Goal: Transaction & Acquisition: Book appointment/travel/reservation

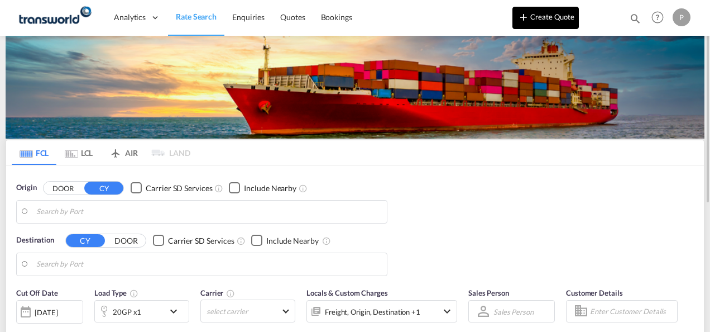
click at [557, 17] on button "Create Quote" at bounding box center [545, 18] width 66 height 22
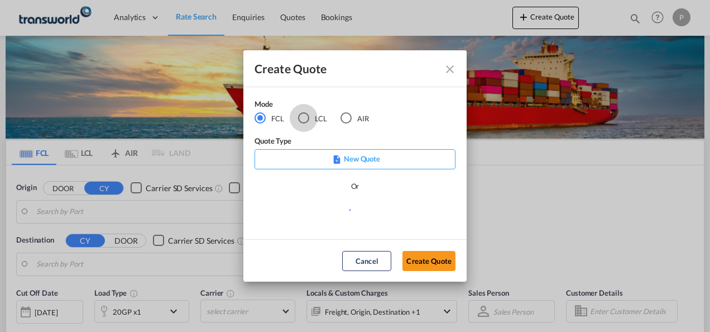
click at [305, 117] on div "LCL" at bounding box center [303, 117] width 11 height 11
click at [428, 256] on button "Create Quote" at bounding box center [428, 261] width 53 height 20
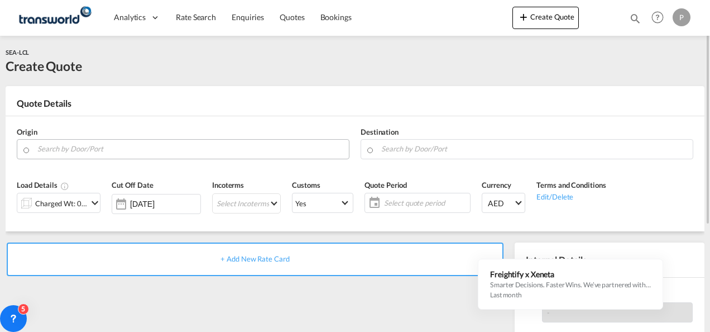
click at [70, 148] on input "Search by Door/Port" at bounding box center [190, 149] width 306 height 20
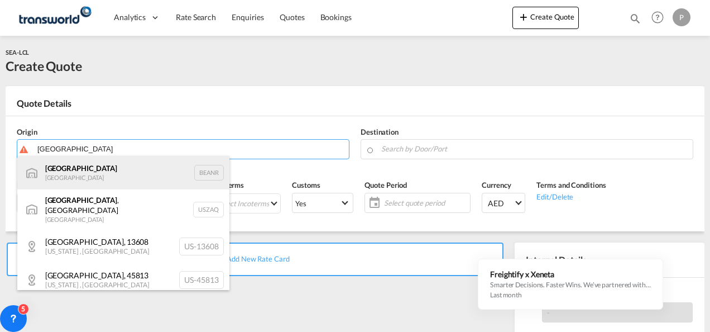
click at [78, 174] on div "Antwerp [GEOGRAPHIC_DATA] BEANR" at bounding box center [123, 172] width 212 height 33
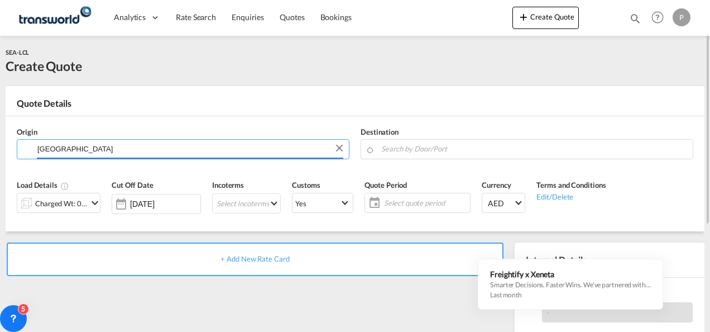
type input "[GEOGRAPHIC_DATA], BEANR"
click at [406, 146] on input "Search by Door/Port" at bounding box center [534, 149] width 306 height 20
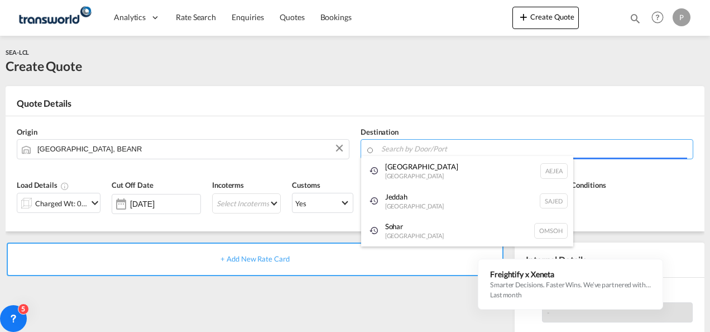
paste input "[GEOGRAPHIC_DATA]"
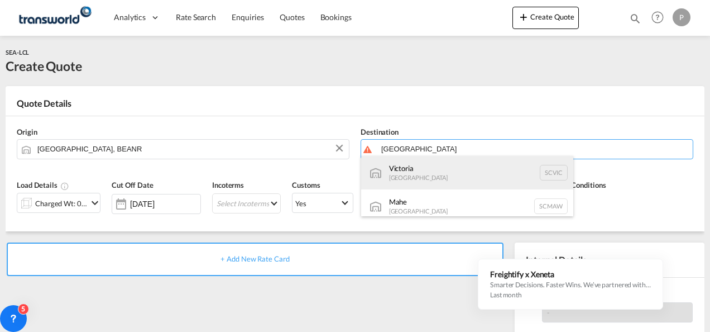
click at [440, 173] on div "Victoria [GEOGRAPHIC_DATA] SCVIC" at bounding box center [467, 172] width 212 height 33
type input "[GEOGRAPHIC_DATA], SCVIC"
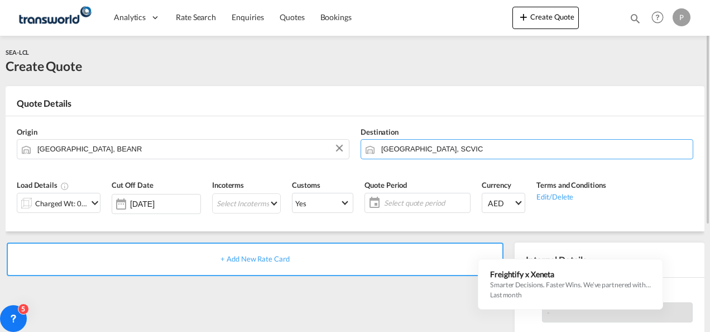
click at [95, 202] on md-icon "icon-chevron-down" at bounding box center [94, 202] width 13 height 13
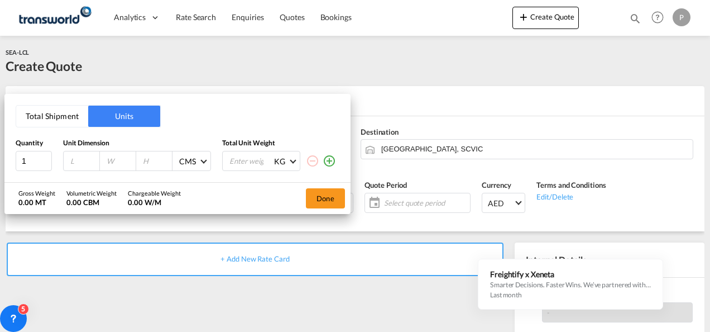
click at [56, 119] on button "Total Shipment" at bounding box center [52, 115] width 72 height 21
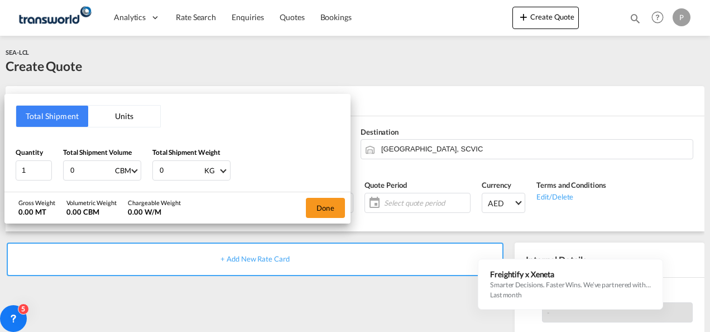
drag, startPoint x: 90, startPoint y: 170, endPoint x: 373, endPoint y: 151, distance: 283.6
click at [0, 155] on html "Analytics Dashboard Rate Search Enquiries Quotes Bookings Analytics" at bounding box center [355, 166] width 710 height 332
type input "4.020"
type input "663"
click at [334, 204] on button "Done" at bounding box center [325, 208] width 39 height 20
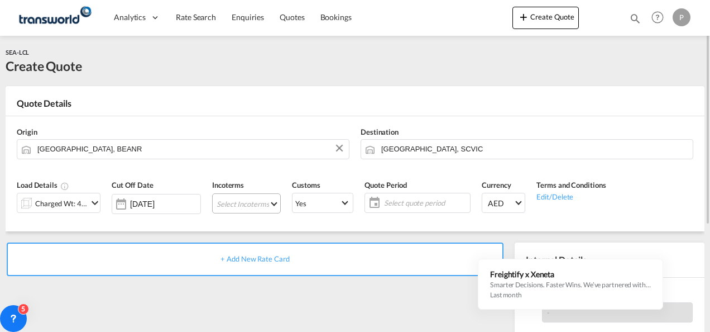
click at [241, 200] on md-select "Select Incoterms FOB - export Free on Board FOB - import Free on Board CIF - ex…" at bounding box center [246, 203] width 69 height 20
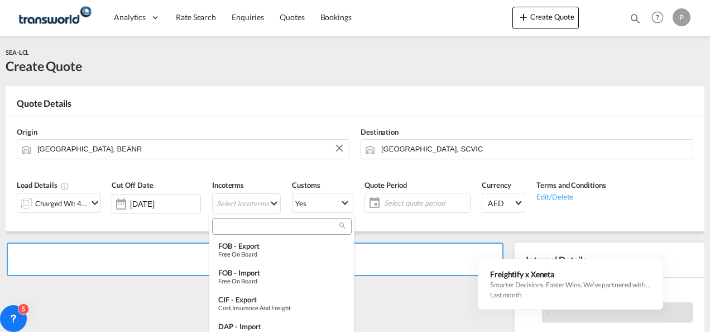
click at [252, 228] on input "search" at bounding box center [277, 226] width 124 height 10
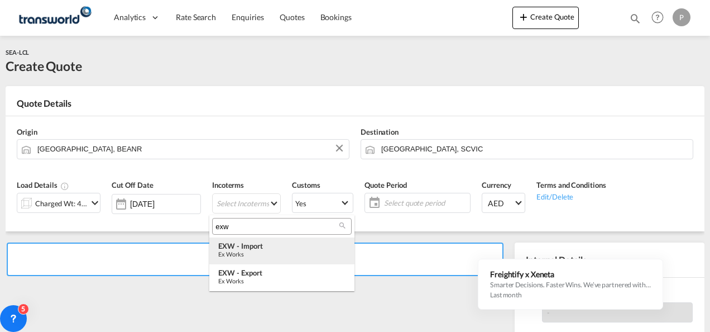
type input "exw"
click at [258, 253] on div "Ex Works" at bounding box center [281, 253] width 127 height 7
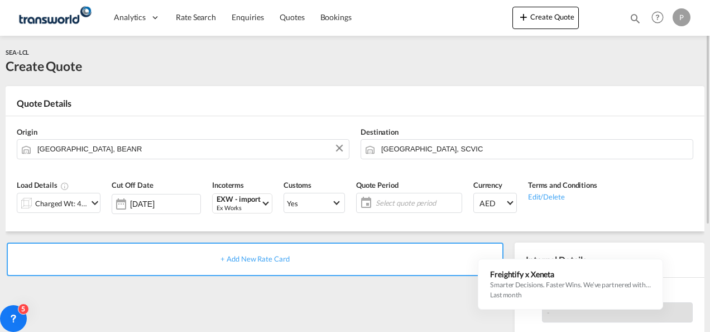
click at [397, 193] on div "Select quote period Select quote period August January February March April May…" at bounding box center [409, 203] width 106 height 20
click at [397, 205] on span "Select quote period" at bounding box center [417, 203] width 83 height 10
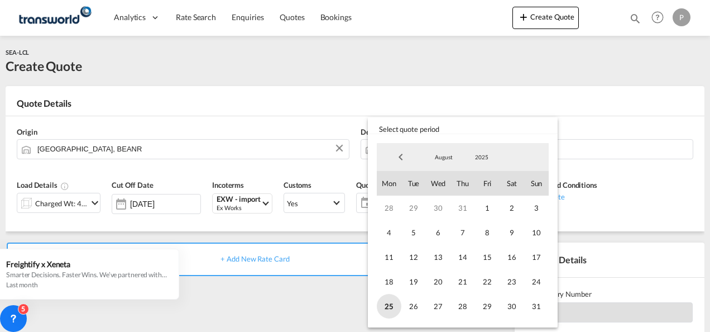
click at [388, 304] on span "25" at bounding box center [389, 306] width 25 height 25
click at [539, 305] on span "31" at bounding box center [536, 306] width 25 height 25
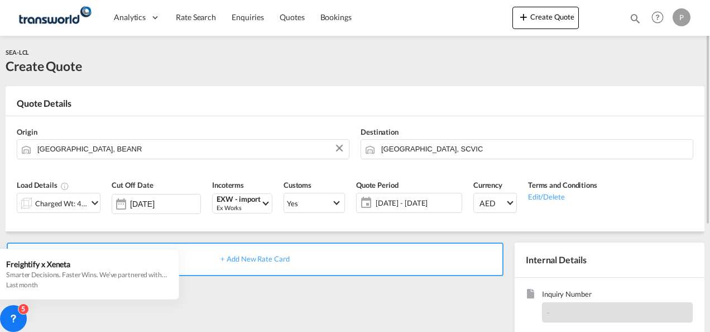
scroll to position [112, 0]
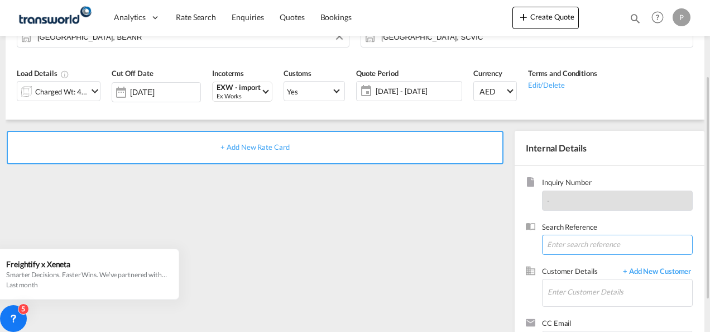
click at [568, 243] on input at bounding box center [617, 244] width 151 height 20
paste input "TWP8953"
type input "TWP8953"
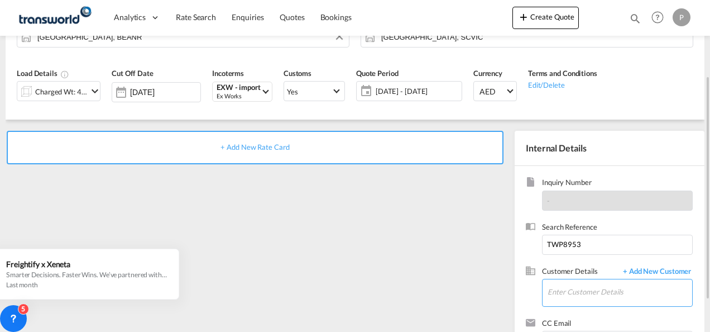
click at [584, 292] on input "Enter Customer Details" at bounding box center [619, 291] width 145 height 25
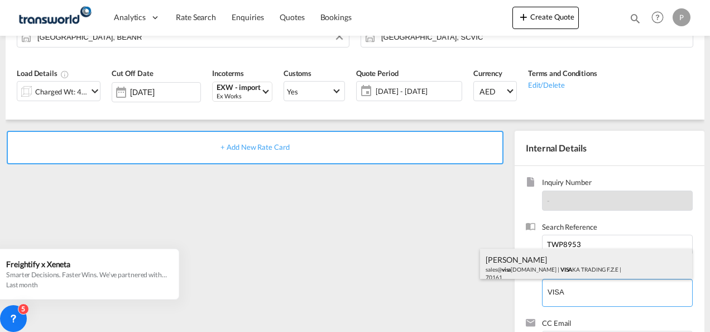
click at [575, 271] on div "[PERSON_NAME] S sales@ visa [DOMAIN_NAME] | VISA KA TRADING F.Z.E | 70161" at bounding box center [586, 267] width 212 height 38
type input "VISAKA TRADING F.Z.E , [PERSON_NAME] S, [EMAIL_ADDRESS][DOMAIN_NAME]"
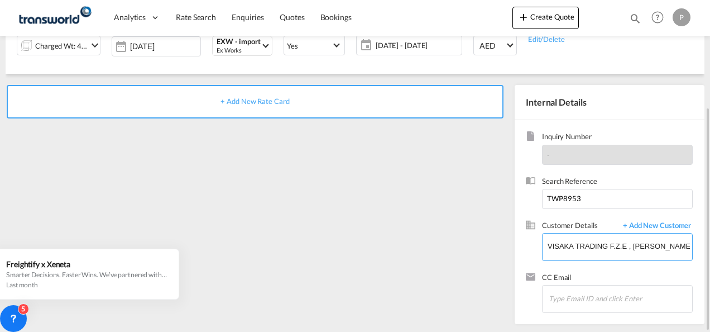
scroll to position [0, 0]
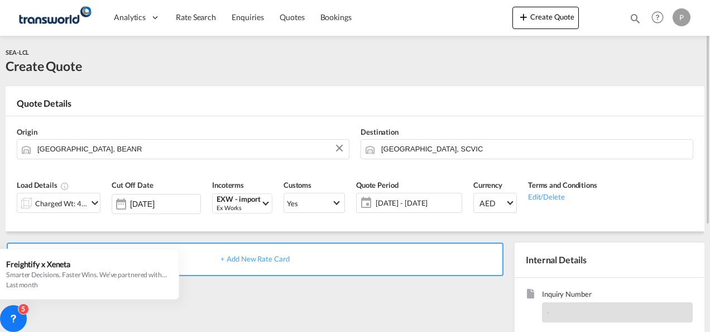
click at [249, 259] on span "+ Add New Rate Card" at bounding box center [254, 258] width 69 height 9
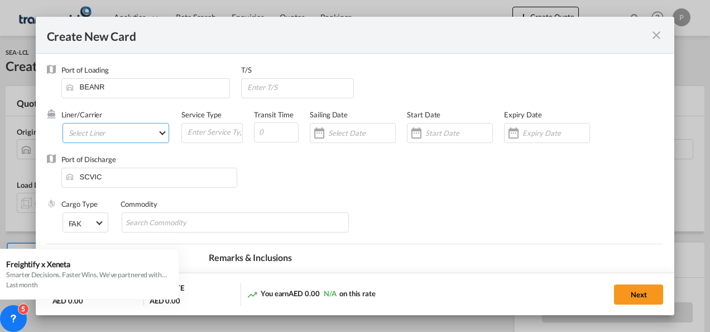
click at [145, 129] on md-select "Select Liner 2HM LOGISTICS D.O.O 2HM LOGISTICS D.O.O. / TDWC-CAPODISTRI 2HM LOG…" at bounding box center [116, 133] width 107 height 20
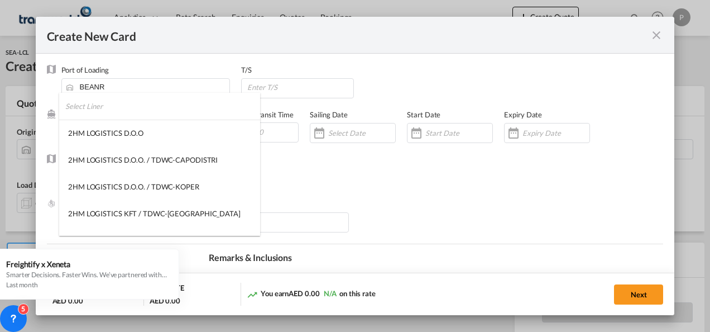
click at [124, 112] on input "search" at bounding box center [162, 106] width 195 height 27
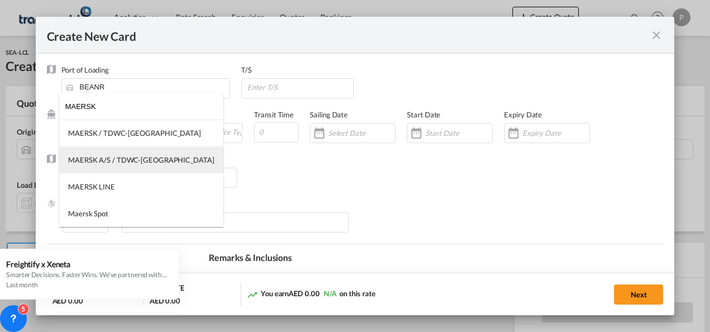
type input "MAERSK"
click at [126, 157] on div "MAERSK A/S / TDWC-[GEOGRAPHIC_DATA]" at bounding box center [141, 160] width 146 height 10
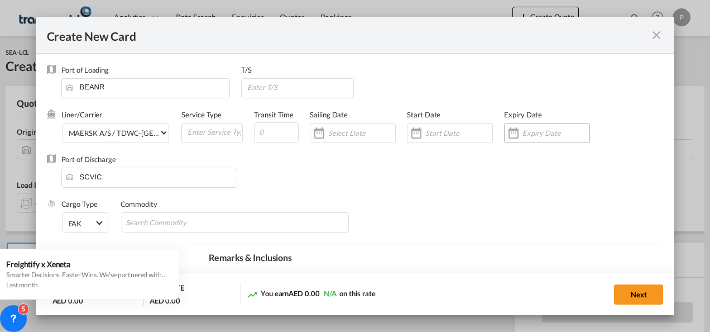
click at [533, 133] on input "Create New CardPort ..." at bounding box center [555, 132] width 67 height 9
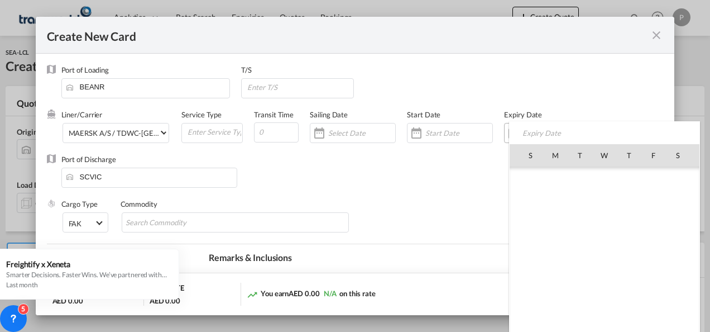
scroll to position [258376, 0]
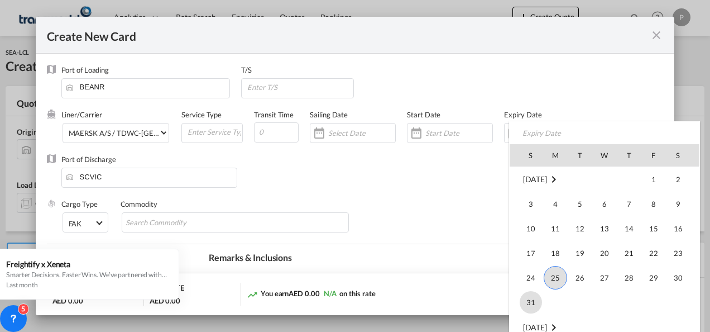
click at [531, 302] on span "31" at bounding box center [531, 302] width 22 height 22
type input "[DATE]"
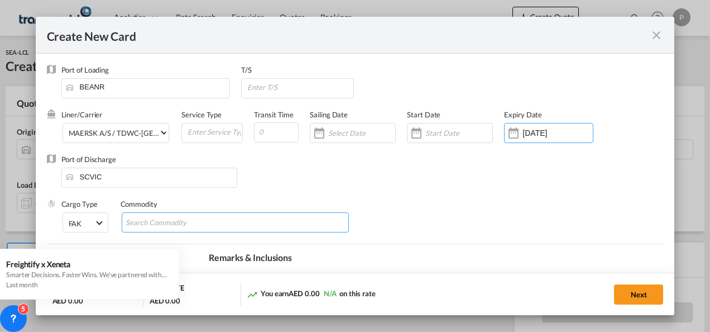
click at [188, 219] on input "Search Commodity" at bounding box center [177, 223] width 102 height 18
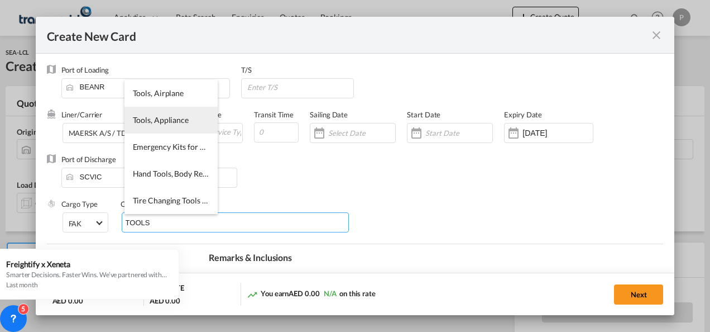
type input "TOOLS"
click at [160, 121] on span "Tools, Appliance" at bounding box center [161, 119] width 56 height 9
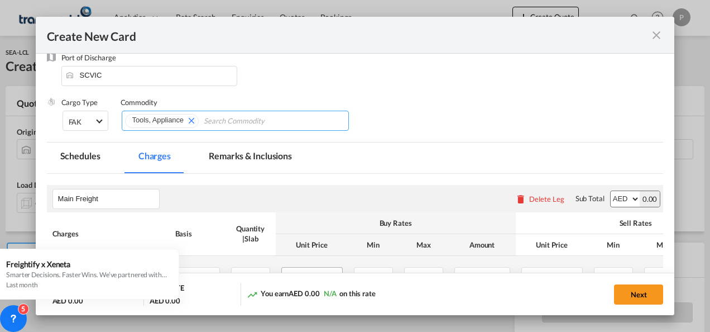
scroll to position [167, 0]
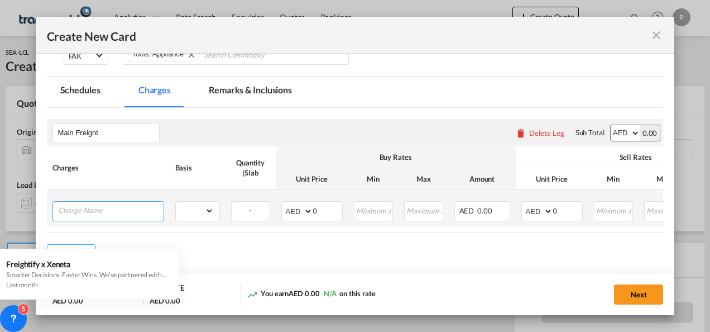
click at [113, 211] on input "Charge Name" at bounding box center [110, 209] width 105 height 17
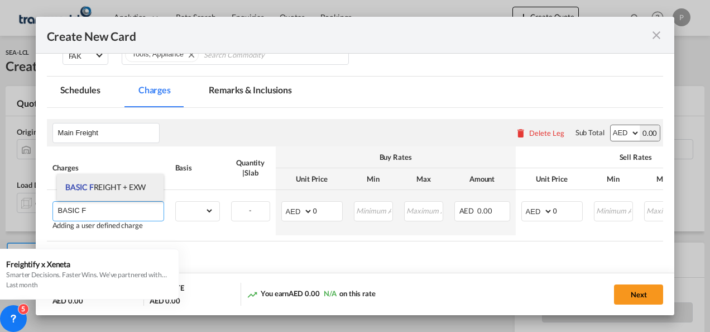
click at [113, 186] on span "BASIC F REIGHT + EXW" at bounding box center [105, 186] width 80 height 9
type input "BASIC FREIGHT + EXW"
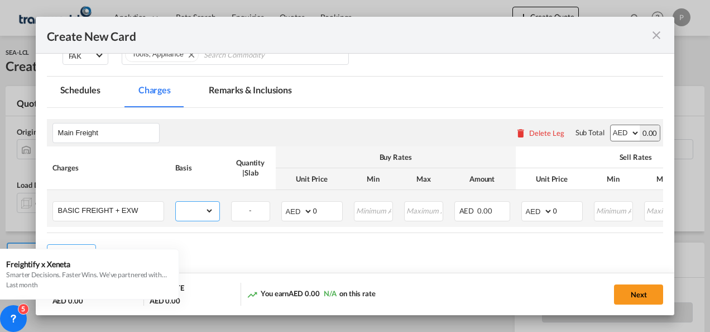
click at [208, 208] on select "gross_weight volumetric_weight per_shipment per_bl per_km per_hawb per_kg flat …" at bounding box center [195, 210] width 38 height 18
select select "per_shipment"
click at [176, 201] on select "gross_weight volumetric_weight per_shipment per_bl per_km per_hawb per_kg flat …" at bounding box center [195, 210] width 38 height 18
click at [325, 210] on input "0" at bounding box center [327, 209] width 29 height 17
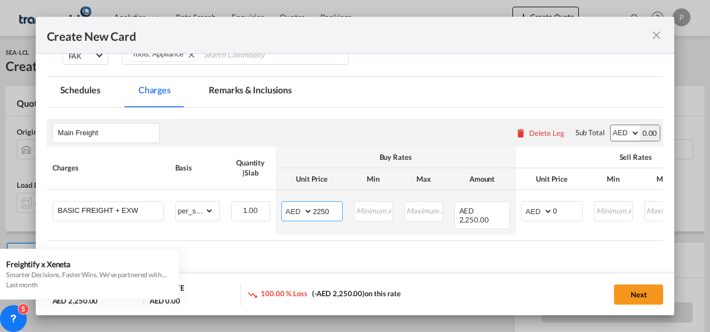
type input "2250"
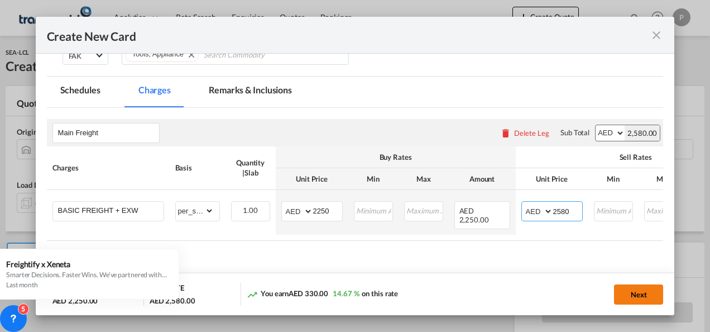
type input "2580"
drag, startPoint x: 641, startPoint y: 294, endPoint x: 603, endPoint y: 294, distance: 38.0
click at [641, 294] on button "Next" at bounding box center [638, 294] width 49 height 20
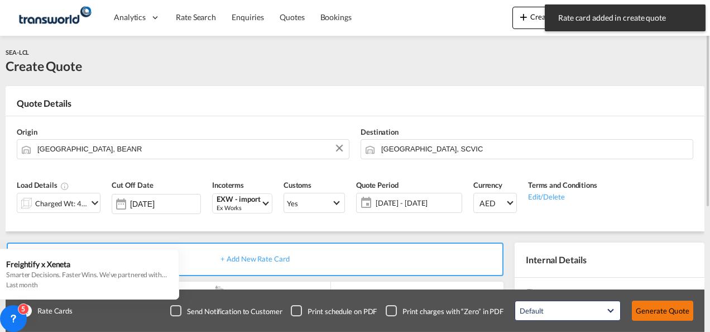
click at [662, 309] on button "Generate Quote" at bounding box center [662, 310] width 61 height 20
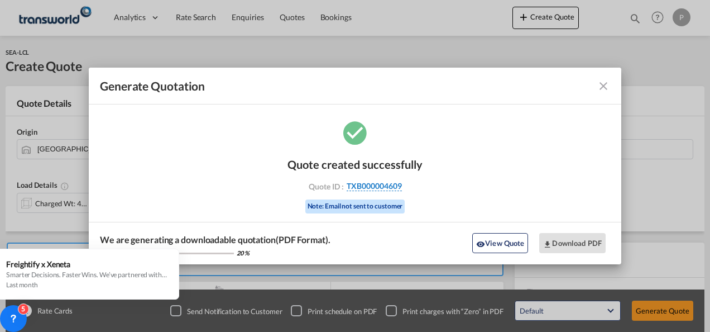
click at [381, 185] on span "TXB000004609" at bounding box center [374, 186] width 55 height 10
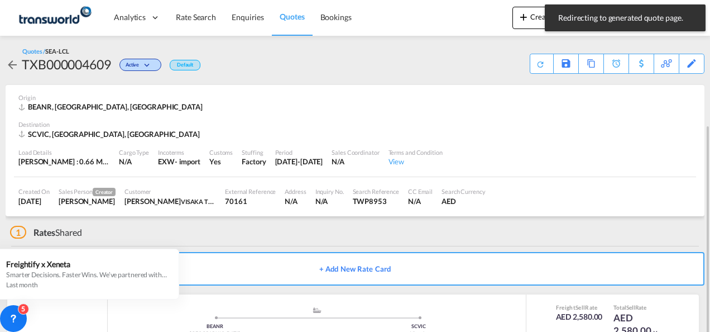
scroll to position [68, 0]
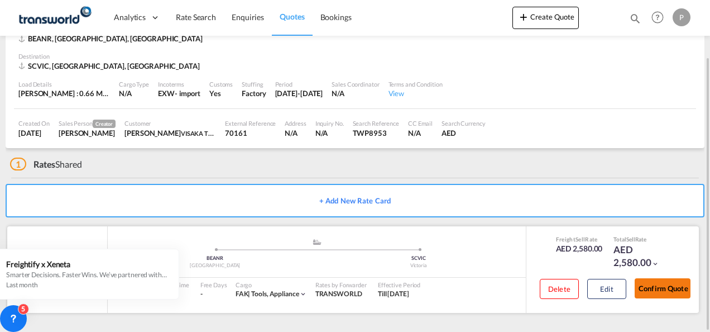
click at [654, 286] on button "Confirm Quote" at bounding box center [663, 288] width 56 height 20
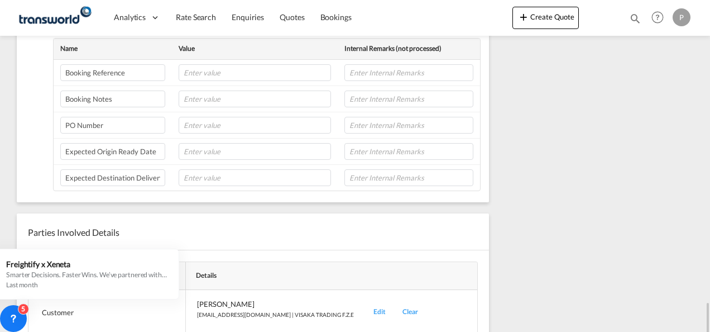
scroll to position [449, 0]
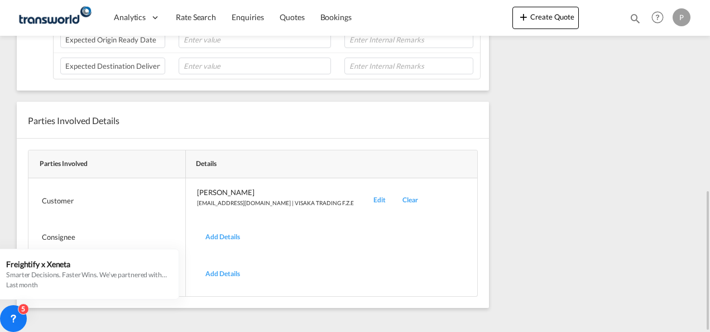
click at [365, 190] on div "Edit" at bounding box center [379, 200] width 29 height 26
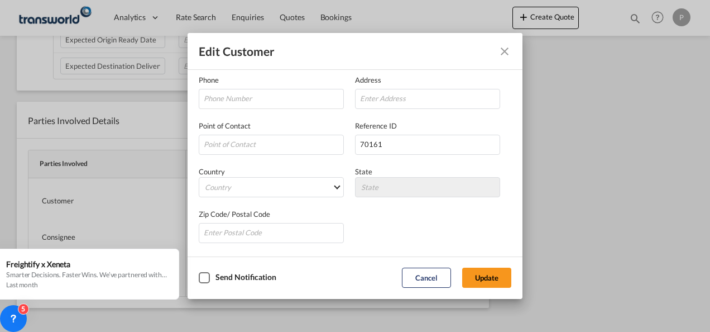
scroll to position [76, 0]
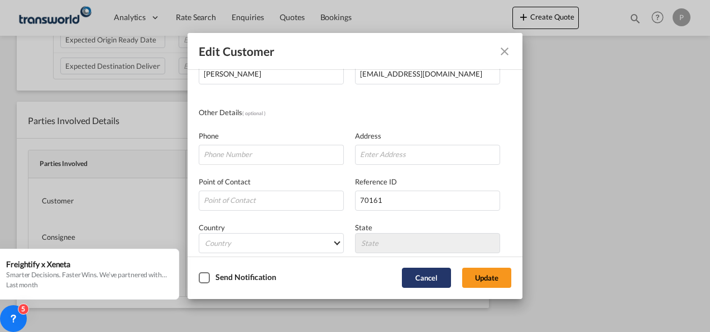
click at [425, 280] on button "Cancel" at bounding box center [426, 277] width 49 height 20
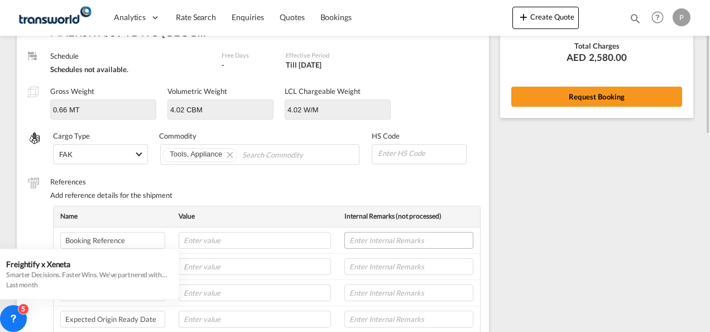
scroll to position [114, 0]
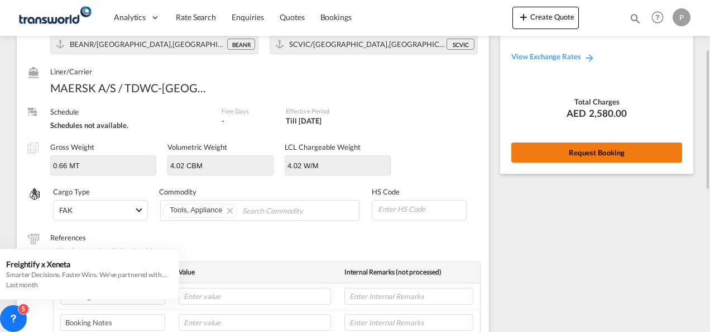
click at [612, 147] on button "Request Booking" at bounding box center [596, 152] width 171 height 20
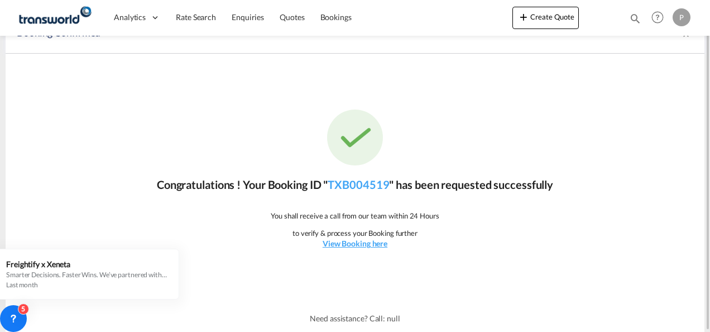
scroll to position [21, 0]
click at [365, 181] on link "TXB004519" at bounding box center [358, 184] width 61 height 13
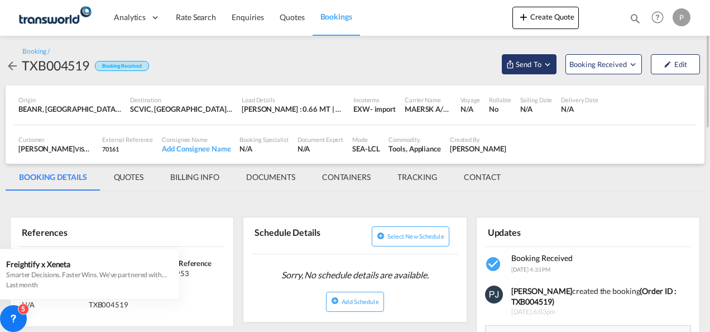
click at [548, 65] on md-icon "Open demo menu" at bounding box center [547, 64] width 10 height 10
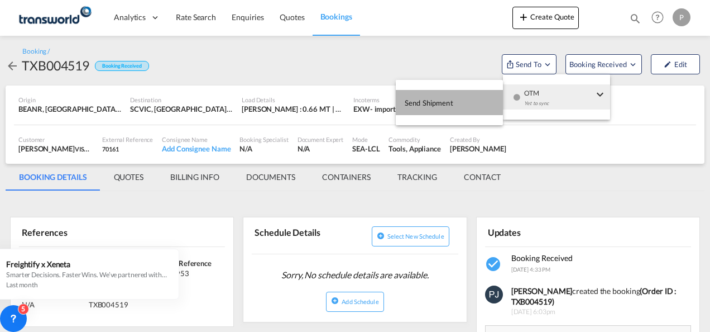
click at [449, 101] on span "Send Shipment" at bounding box center [429, 103] width 49 height 18
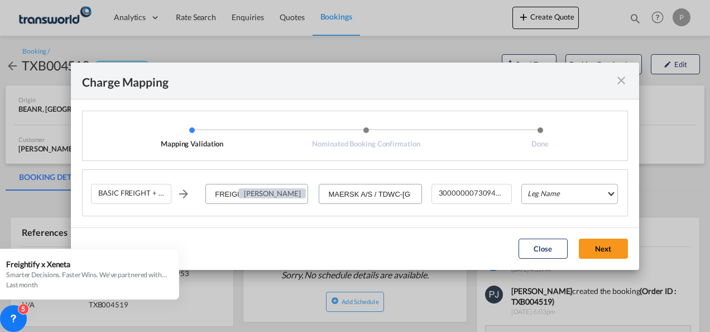
click at [564, 196] on md-select "Leg Name HANDLING ORIGIN VESSEL HANDLING DESTINATION OTHERS TL PICK UP CUSTOMS …" at bounding box center [569, 194] width 97 height 20
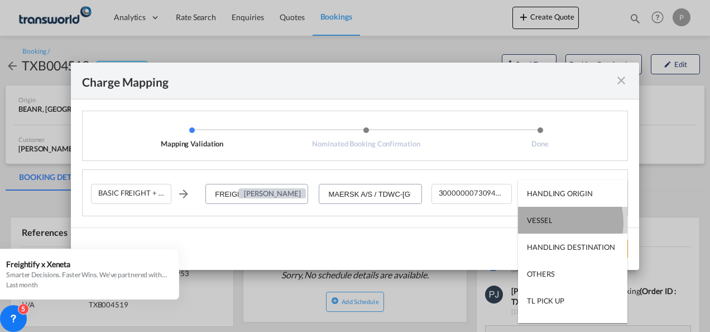
click at [550, 222] on div "VESSEL" at bounding box center [539, 220] width 25 height 10
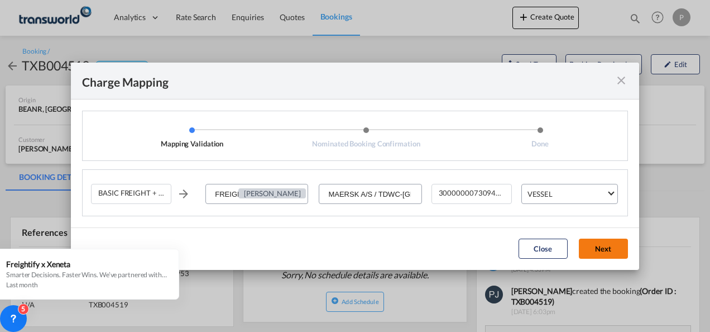
click at [603, 249] on button "Next" at bounding box center [603, 248] width 49 height 20
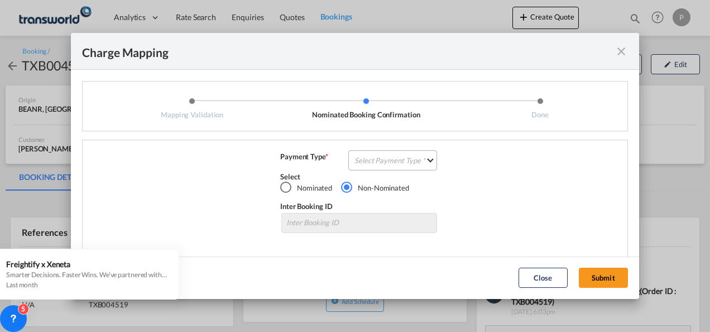
click at [381, 166] on md-select "Select Payment Type COLLECT PREPAID" at bounding box center [392, 160] width 89 height 20
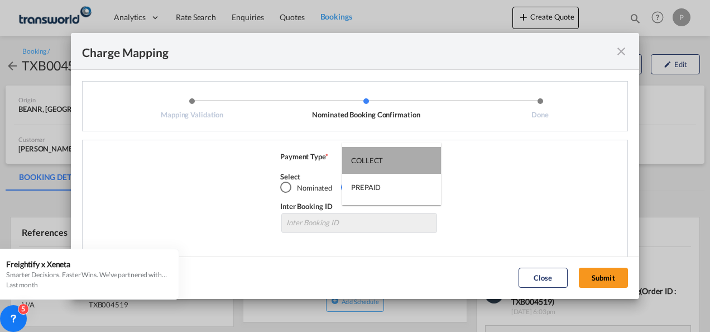
click at [375, 157] on div "COLLECT" at bounding box center [367, 160] width 32 height 10
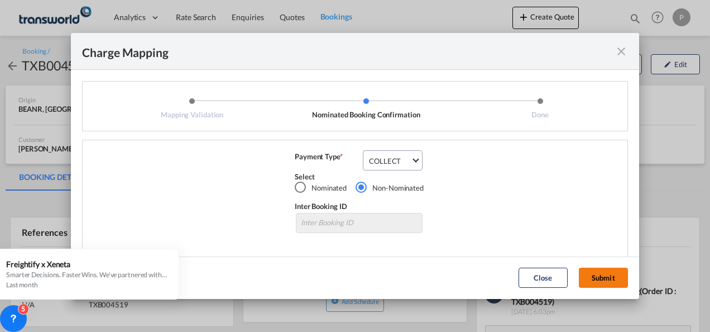
click at [604, 272] on button "Submit" at bounding box center [603, 277] width 49 height 20
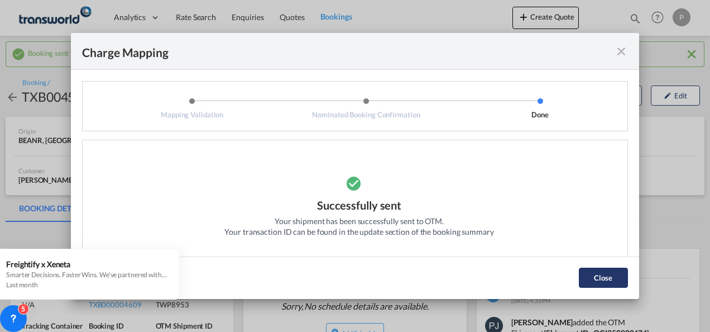
click at [602, 275] on button "Close" at bounding box center [603, 277] width 49 height 20
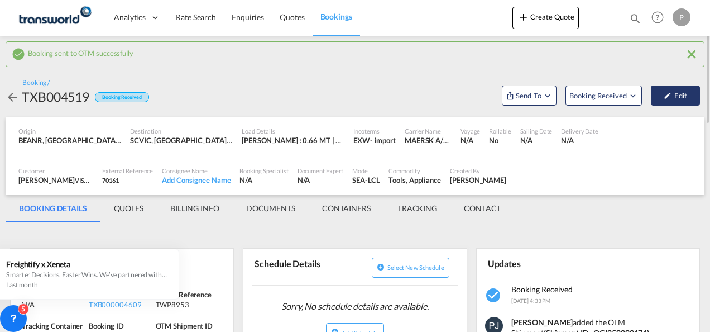
click at [675, 95] on button "Edit" at bounding box center [675, 95] width 49 height 20
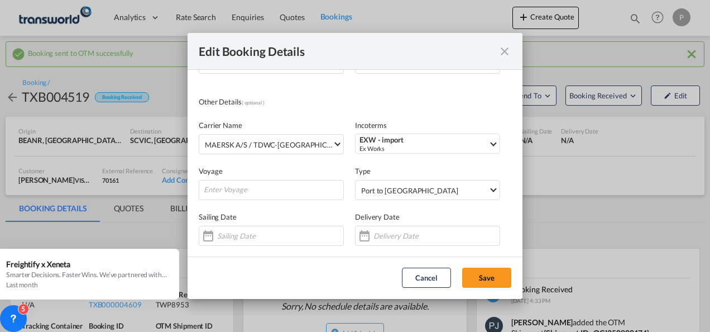
scroll to position [134, 0]
click at [421, 276] on button "Cancel" at bounding box center [426, 277] width 49 height 20
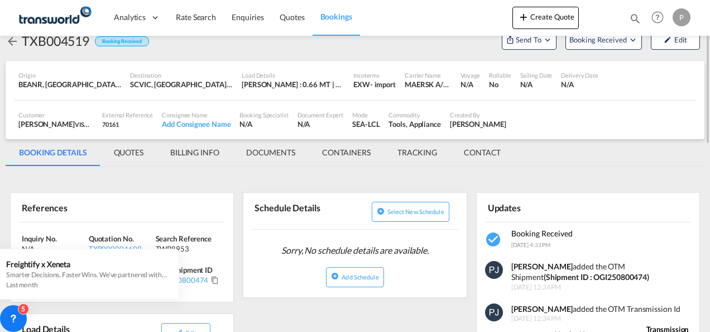
scroll to position [0, 0]
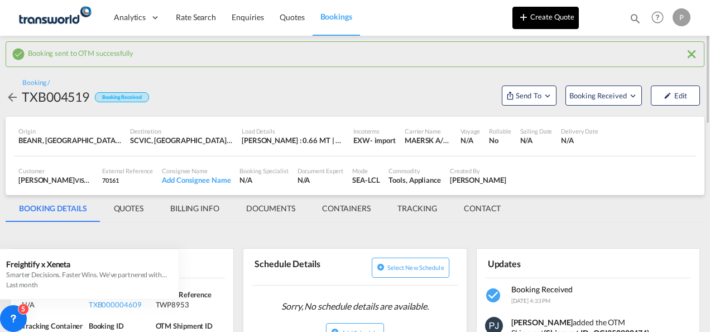
click at [544, 16] on button "Create Quote" at bounding box center [545, 18] width 66 height 22
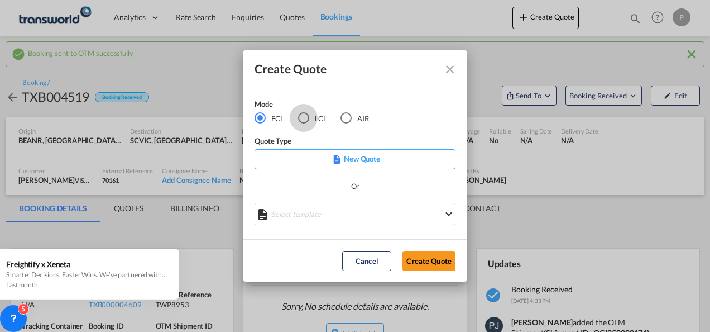
click at [302, 117] on div "LCL" at bounding box center [303, 117] width 11 height 11
click at [421, 257] on button "Create Quote" at bounding box center [428, 261] width 53 height 20
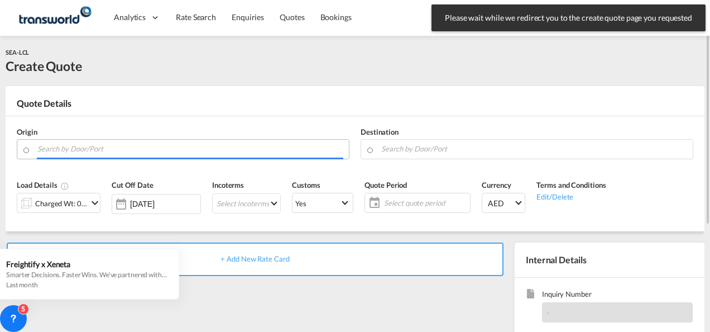
click at [93, 148] on input "Search by Door/Port" at bounding box center [190, 149] width 306 height 20
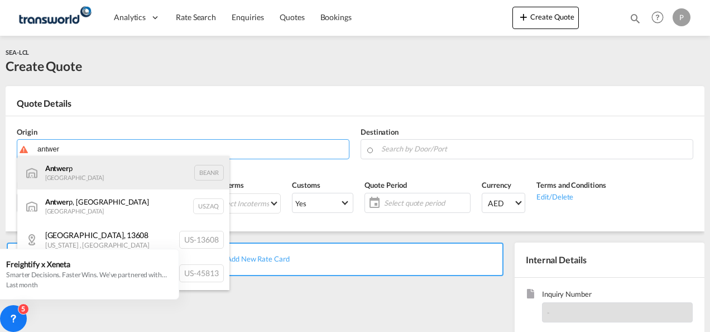
click at [116, 177] on div "Antwer p Belgium BEANR" at bounding box center [123, 172] width 212 height 33
type input "[GEOGRAPHIC_DATA], BEANR"
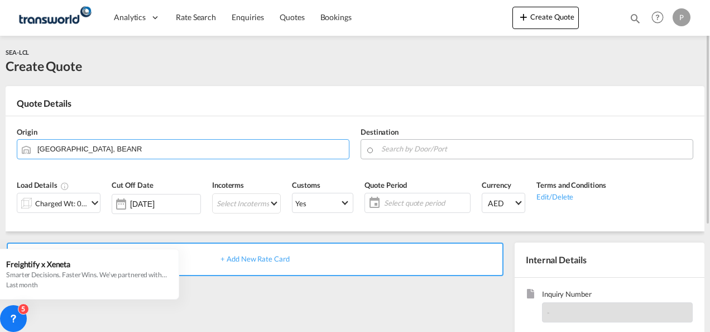
click at [400, 149] on input "Search by Door/Port" at bounding box center [534, 149] width 306 height 20
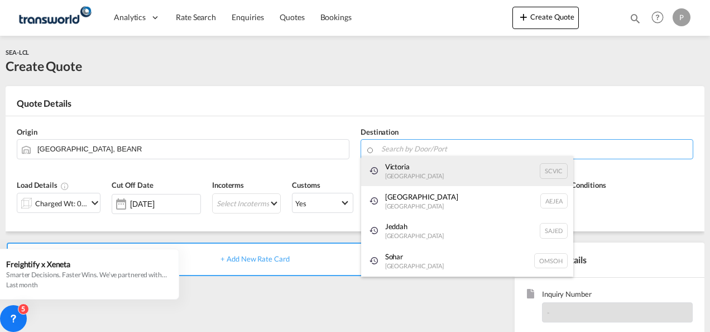
paste input "TWP8953"
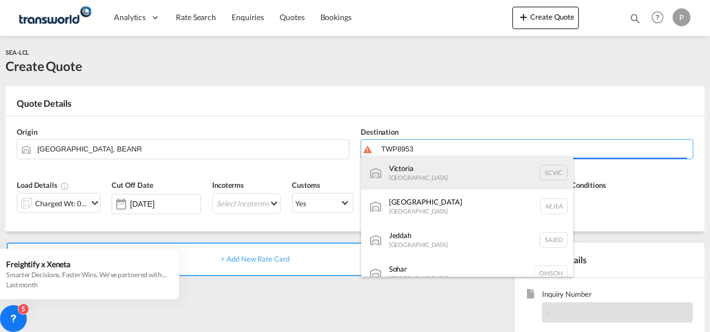
type input "TWP8953"
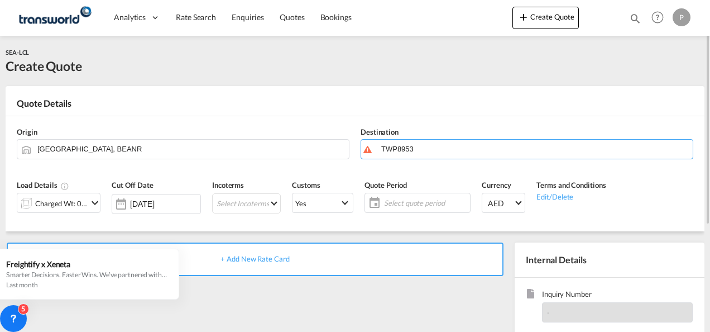
click at [93, 200] on md-icon "icon-chevron-down" at bounding box center [94, 202] width 13 height 13
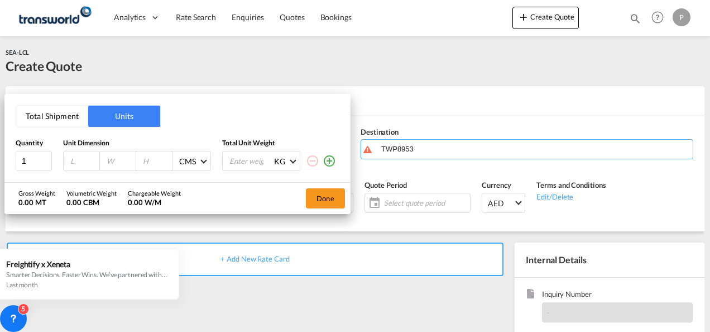
click at [37, 115] on button "Total Shipment" at bounding box center [52, 115] width 72 height 21
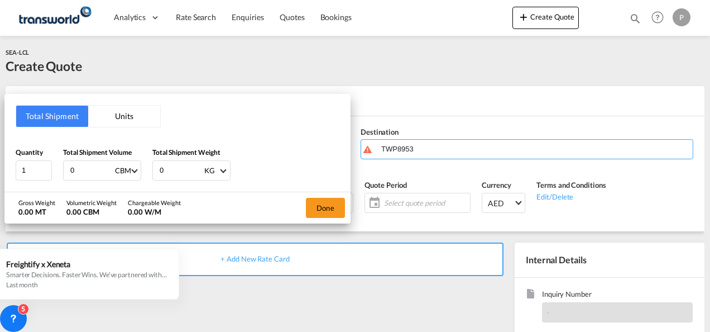
drag, startPoint x: 85, startPoint y: 171, endPoint x: 18, endPoint y: 137, distance: 74.9
click at [0, 138] on html "Analytics Dashboard Rate Search Enquiries Quotes Bookings Analytics" at bounding box center [355, 166] width 710 height 332
type input "4.020"
type input "663"
click at [323, 209] on button "Done" at bounding box center [325, 208] width 39 height 20
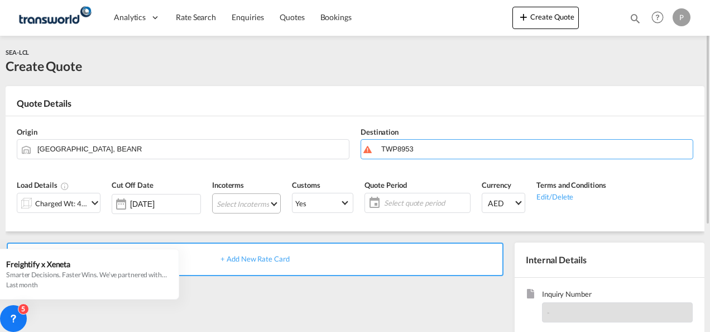
click at [258, 202] on md-select "Select Incoterms FOB - export Free on Board FOB - import Free on Board CIF - ex…" at bounding box center [246, 203] width 69 height 20
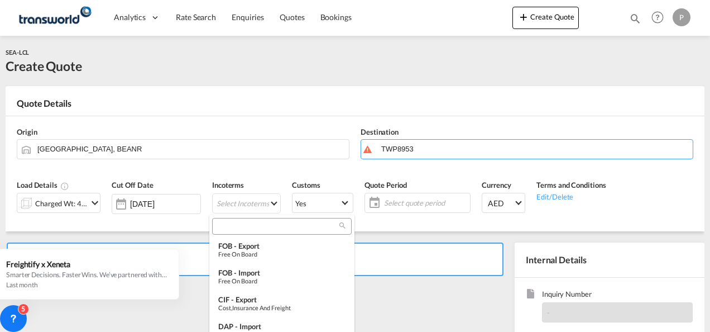
click at [256, 231] on div at bounding box center [282, 226] width 140 height 17
click at [290, 223] on input "search" at bounding box center [277, 226] width 124 height 10
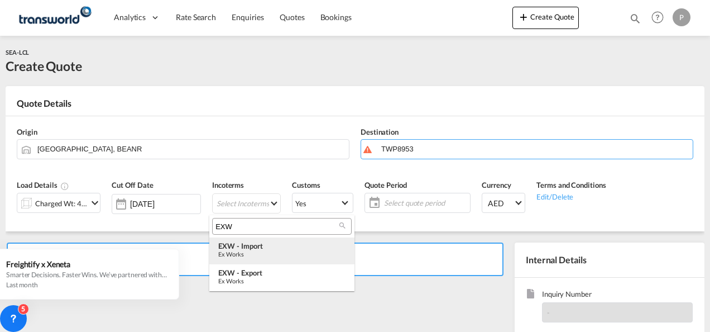
type input "EXW"
click at [268, 250] on div "Ex Works" at bounding box center [281, 253] width 127 height 7
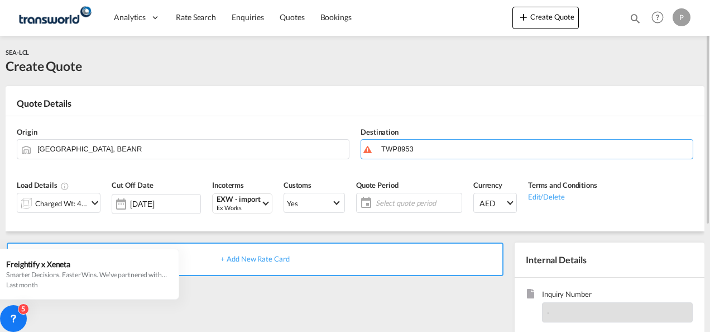
click at [392, 198] on span "Select quote period" at bounding box center [417, 203] width 83 height 10
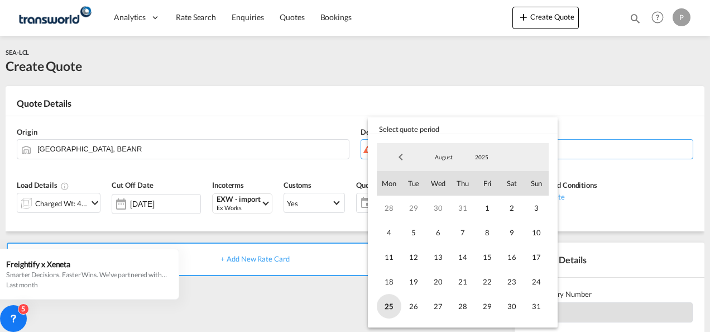
click at [385, 307] on span "25" at bounding box center [389, 306] width 25 height 25
click at [539, 301] on span "31" at bounding box center [536, 306] width 25 height 25
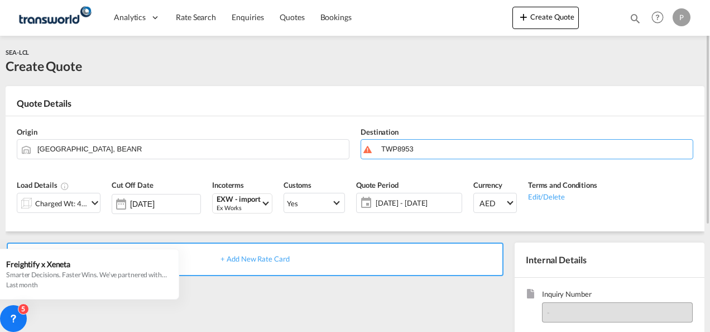
scroll to position [112, 0]
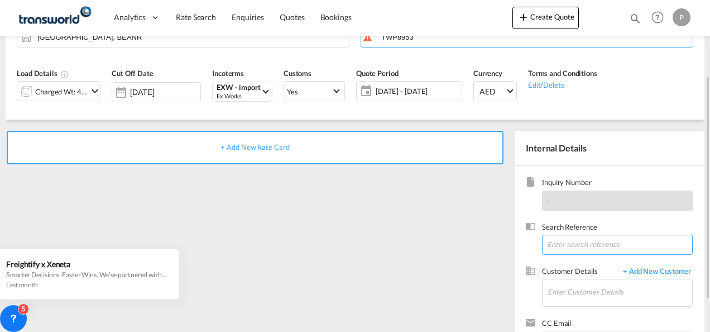
click at [569, 241] on input at bounding box center [617, 244] width 151 height 20
paste input "TWP8953"
type input "TWP8953"
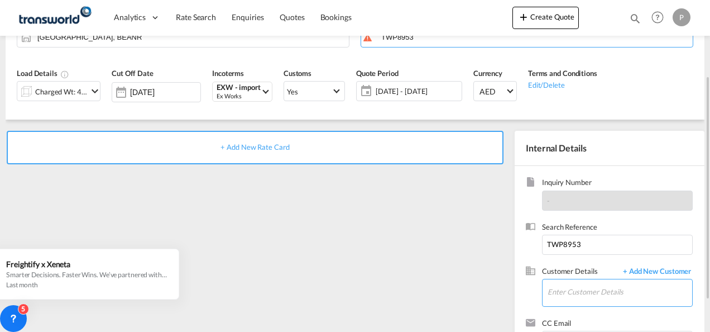
click at [565, 292] on input "Enter Customer Details" at bounding box center [619, 291] width 145 height 25
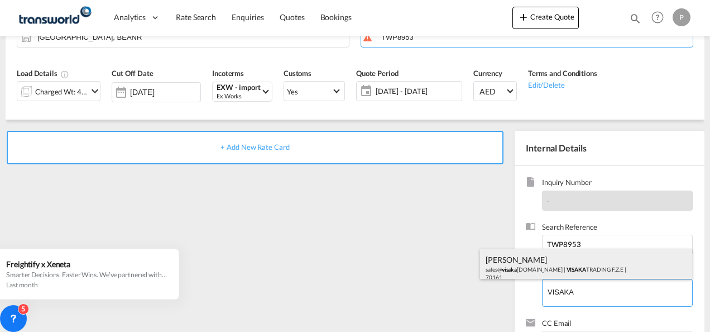
click at [541, 263] on div "[PERSON_NAME] S sales@ [GEOGRAPHIC_DATA] [DOMAIN_NAME] | VISAKA TRADING F.Z.E |…" at bounding box center [586, 267] width 212 height 38
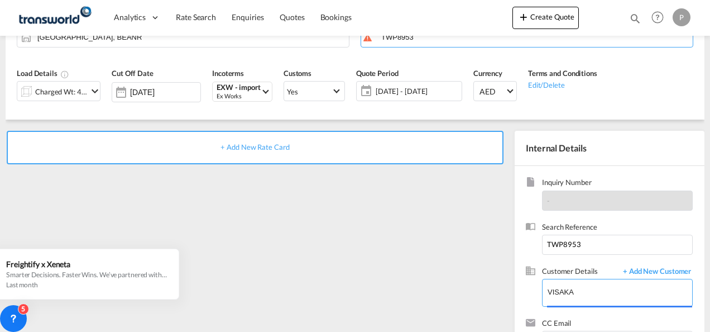
type input "VISAKA TRADING F.Z.E, [PERSON_NAME] S, [EMAIL_ADDRESS][DOMAIN_NAME]"
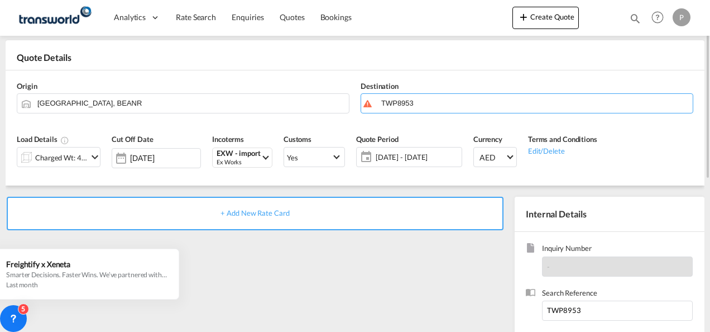
scroll to position [0, 0]
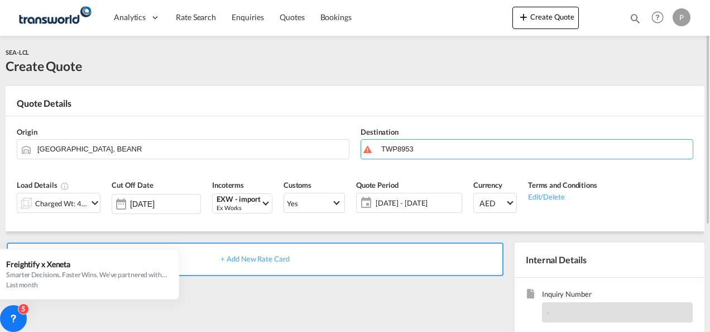
click at [249, 258] on span "+ Add New Rate Card" at bounding box center [254, 258] width 69 height 9
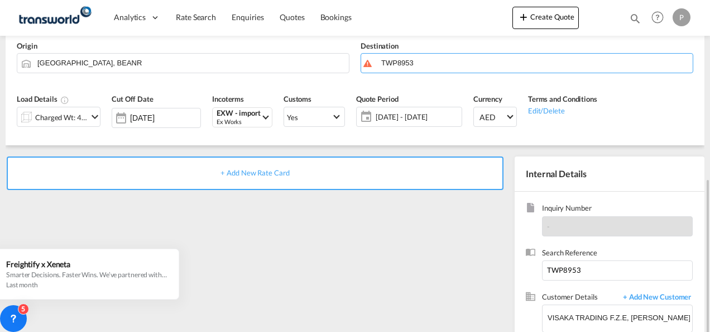
scroll to position [157, 0]
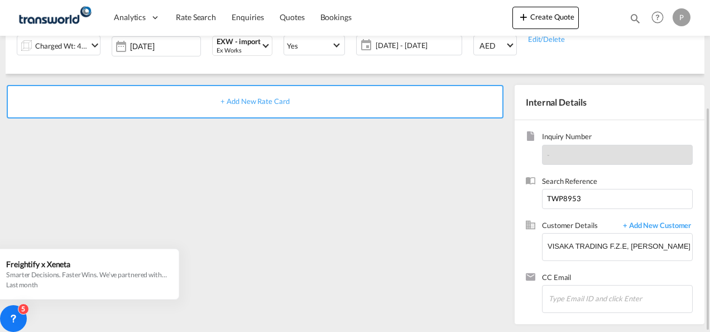
click at [254, 100] on span "+ Add New Rate Card" at bounding box center [254, 101] width 69 height 9
click at [583, 195] on input "TWP8953" at bounding box center [617, 199] width 151 height 20
drag, startPoint x: 592, startPoint y: 196, endPoint x: 462, endPoint y: 188, distance: 130.3
click at [457, 188] on div "+ Add New Rate Card Internal Details Inquiry Number - Search Reference TWP8953 …" at bounding box center [355, 199] width 699 height 250
paste input
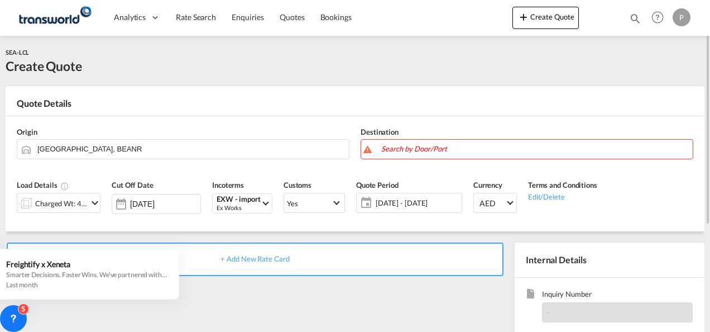
scroll to position [112, 0]
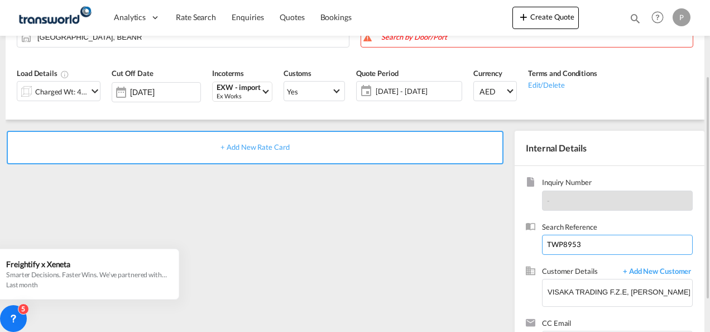
type input "TWP8953"
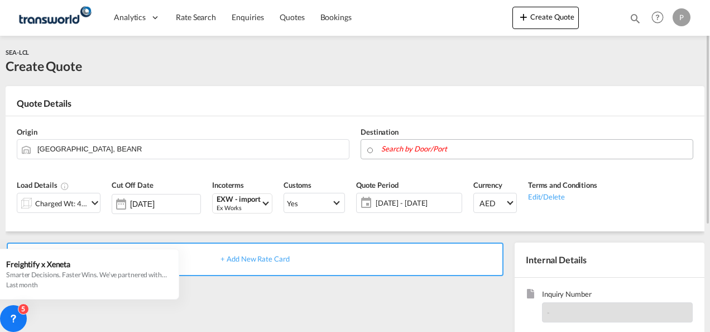
click at [450, 146] on body "Analytics Dashboard Rate Search Enquiries Quotes Bookings" at bounding box center [355, 166] width 710 height 332
paste input "[GEOGRAPHIC_DATA]"
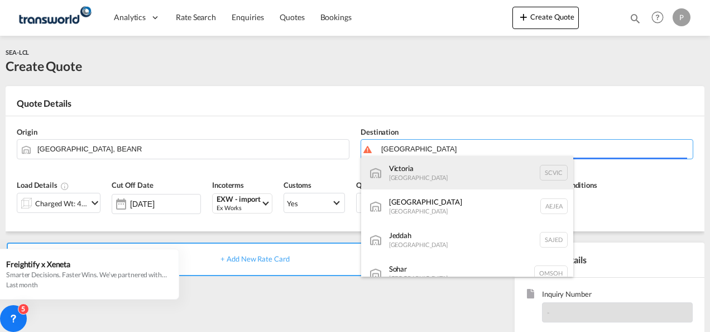
click at [422, 175] on body "Analytics Dashboard Rate Search Enquiries Quotes Bookings" at bounding box center [355, 166] width 710 height 332
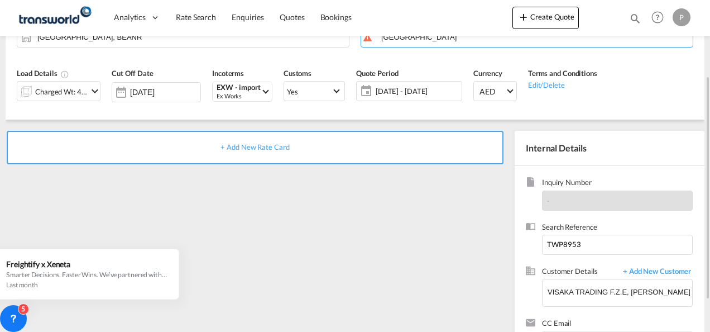
drag, startPoint x: 231, startPoint y: 144, endPoint x: 303, endPoint y: 160, distance: 73.7
click at [231, 145] on span "+ Add New Rate Card" at bounding box center [254, 146] width 69 height 9
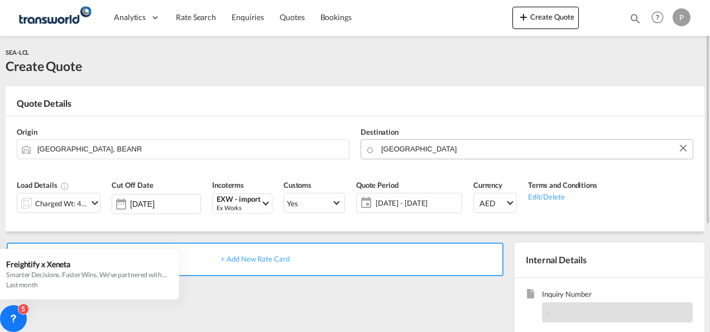
click at [433, 148] on body "Analytics Dashboard Rate Search Enquiries Quotes Bookings" at bounding box center [355, 166] width 710 height 332
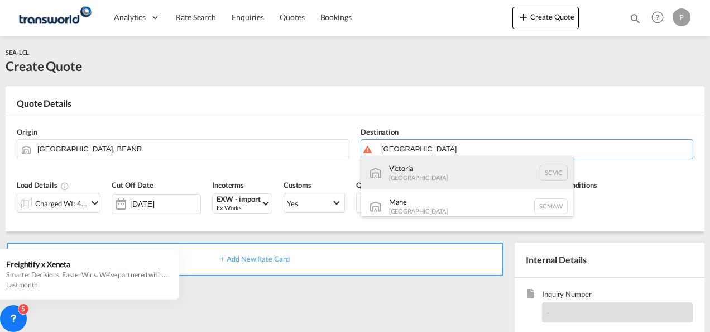
click at [431, 172] on div "Victoria [GEOGRAPHIC_DATA] SCVIC" at bounding box center [467, 172] width 212 height 33
type input "[GEOGRAPHIC_DATA], SCVIC"
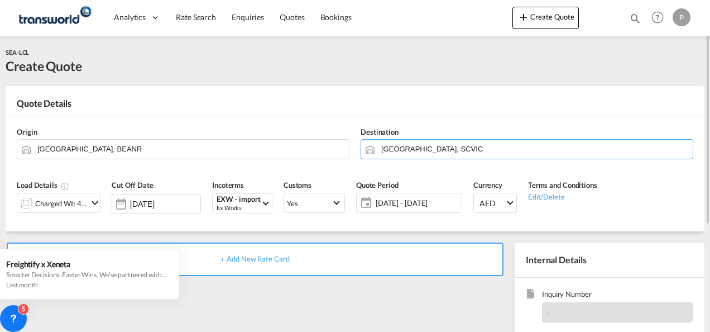
click at [267, 257] on span "+ Add New Rate Card" at bounding box center [254, 258] width 69 height 9
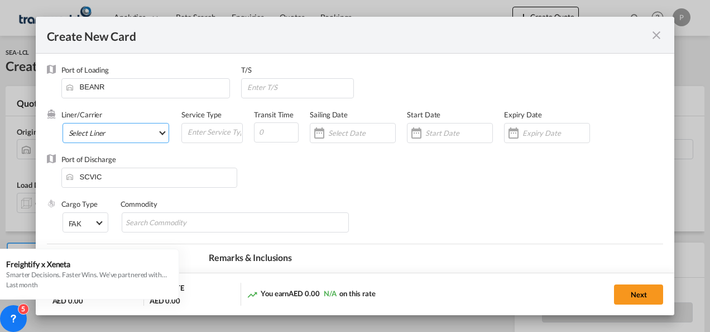
click at [135, 135] on md-select "Select Liner 2HM LOGISTICS D.O.O 2HM LOGISTICS D.O.O. / TDWC-CAPODISTRI 2HM LOG…" at bounding box center [116, 133] width 107 height 20
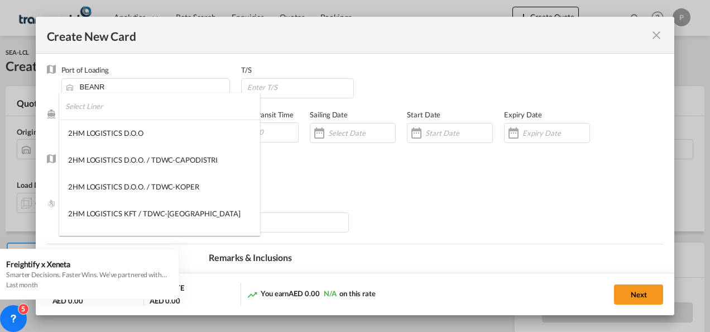
click at [146, 111] on input "search" at bounding box center [162, 106] width 195 height 27
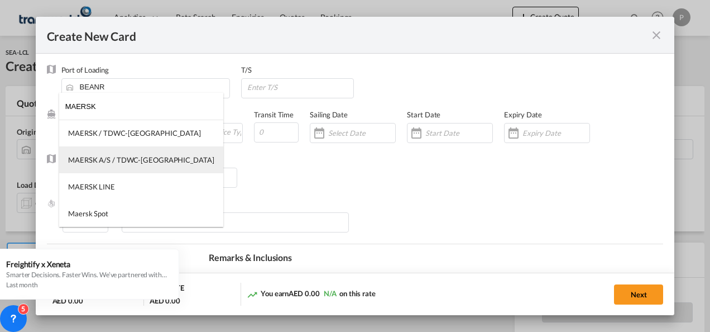
type input "MAERSK"
click at [130, 160] on div "MAERSK A/S / TDWC-[GEOGRAPHIC_DATA]" at bounding box center [141, 160] width 146 height 10
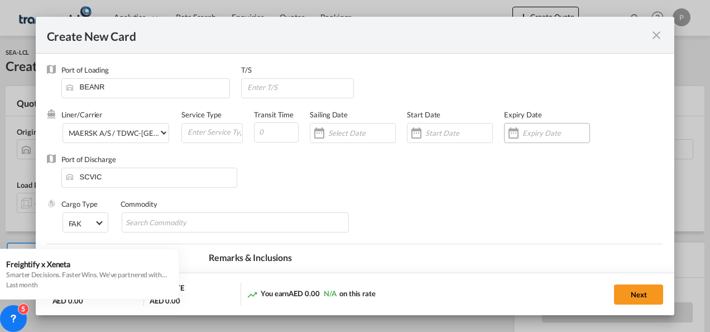
click at [525, 133] on input "Create New Card ..." at bounding box center [555, 132] width 67 height 9
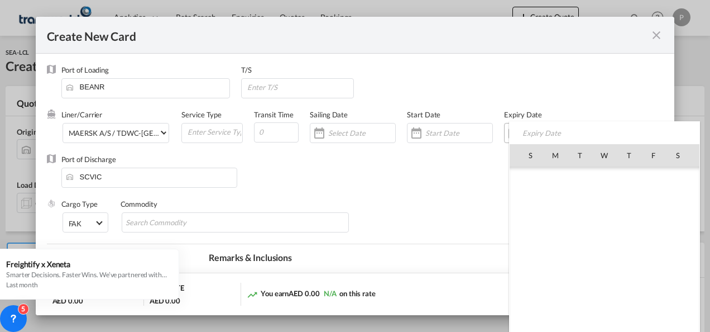
scroll to position [258376, 0]
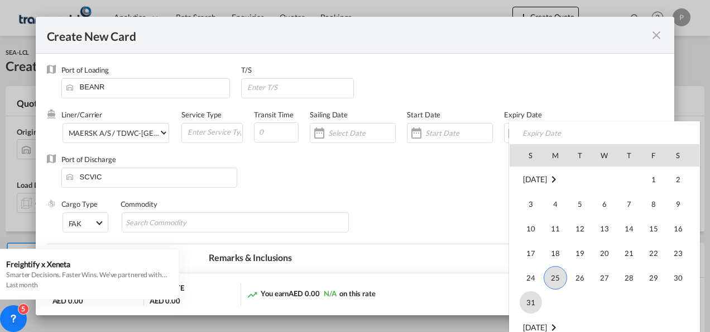
click at [529, 305] on span "31" at bounding box center [531, 302] width 22 height 22
type input "[DATE]"
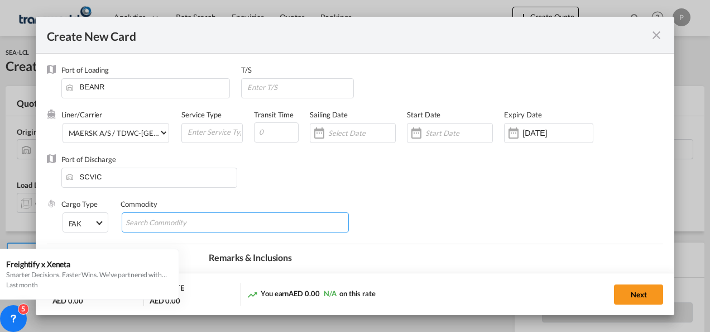
click at [193, 220] on input "Chips input." at bounding box center [177, 223] width 102 height 18
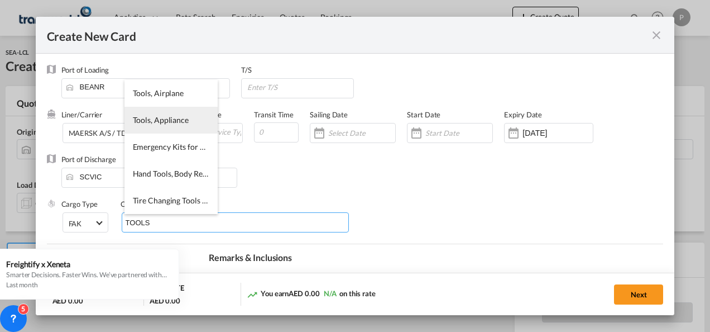
type input "TOOLS"
click at [147, 118] on span "Tools, Appliance" at bounding box center [161, 119] width 56 height 9
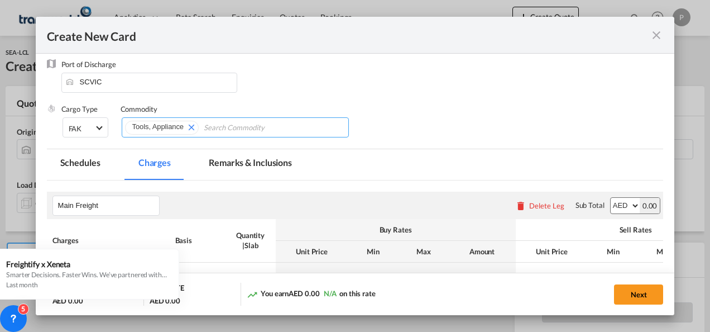
scroll to position [167, 0]
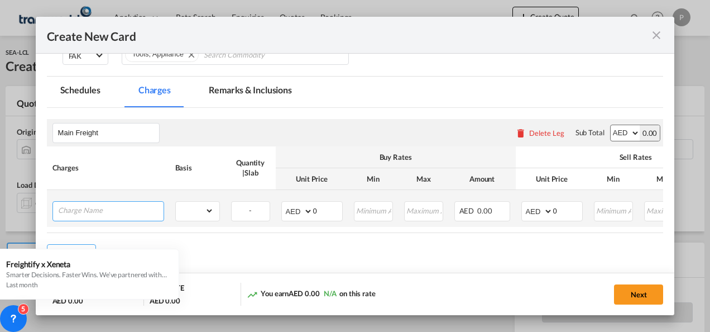
click at [105, 211] on input "Charge Name" at bounding box center [110, 209] width 105 height 17
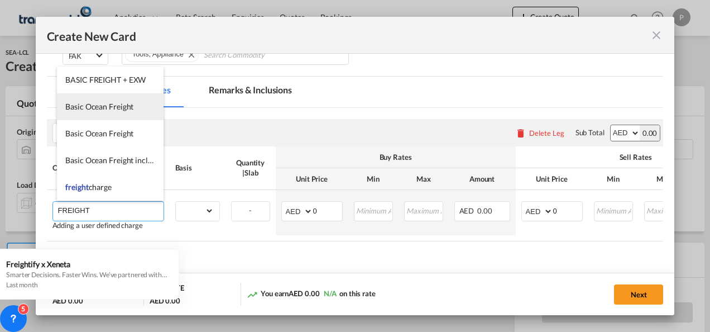
click at [114, 113] on li "Basic Ocean Freight" at bounding box center [110, 106] width 107 height 27
type input "Basic Ocean Freight"
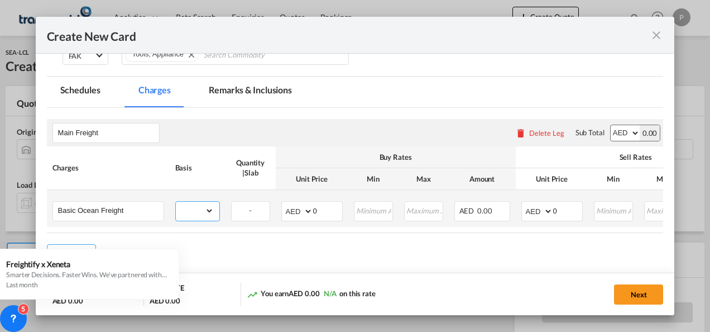
click at [205, 207] on select "gross_weight volumetric_weight per_shipment per_bl per_km per_hawb per_kg flat …" at bounding box center [195, 210] width 38 height 18
select select "per_shipment"
click at [176, 201] on select "gross_weight volumetric_weight per_shipment per_bl per_km per_hawb per_kg flat …" at bounding box center [195, 210] width 38 height 18
click at [306, 208] on select "AED AFN ALL AMD ANG AOA ARS AUD AWG AZN BAM BBD BDT BGN BHD BIF BMD BND [PERSON…" at bounding box center [298, 211] width 29 height 16
select select "string:USD"
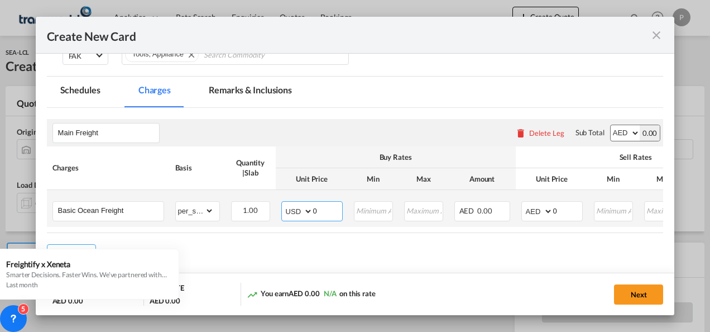
click at [284, 203] on select "AED AFN ALL AMD ANG AOA ARS AUD AWG AZN BAM BBD BDT BGN BHD BIF BMD BND [PERSON…" at bounding box center [298, 211] width 29 height 16
click at [327, 207] on input "0" at bounding box center [327, 209] width 29 height 17
click at [329, 210] on input "0" at bounding box center [327, 209] width 29 height 17
type input "2250"
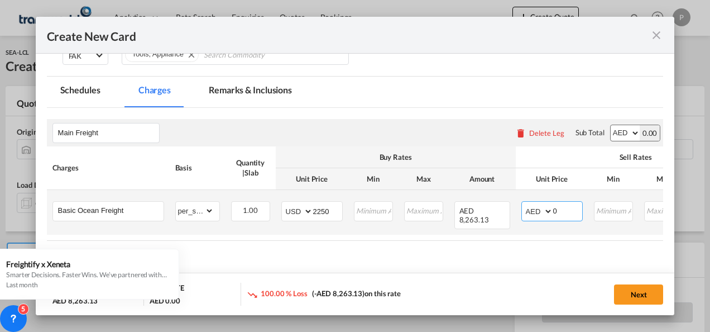
click at [547, 211] on select "AED AFN ALL AMD ANG AOA ARS AUD AWG AZN BAM BBD BDT BGN BHD BIF BMD BND [PERSON…" at bounding box center [537, 211] width 29 height 16
select select "string:USD"
click at [523, 203] on select "AED AFN ALL AMD ANG AOA ARS AUD AWG AZN BAM BBD BDT BGN BHD BIF BMD BND [PERSON…" at bounding box center [537, 211] width 29 height 16
click at [568, 210] on input "0" at bounding box center [567, 209] width 29 height 17
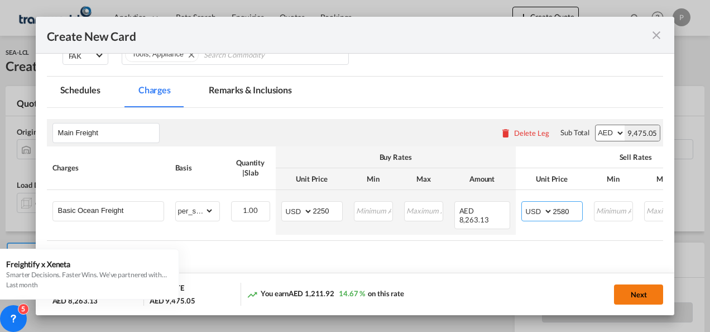
type input "2580"
click at [646, 292] on button "Next" at bounding box center [638, 294] width 49 height 20
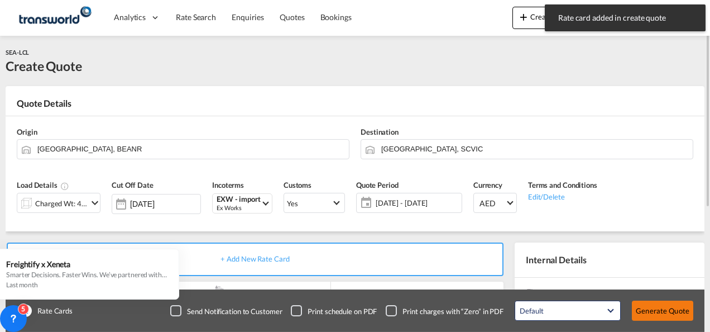
click at [656, 310] on button "Generate Quote" at bounding box center [662, 310] width 61 height 20
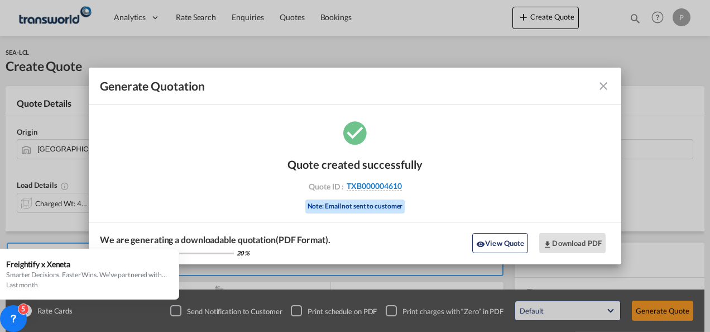
click at [389, 186] on span "TXB000004610" at bounding box center [374, 186] width 55 height 10
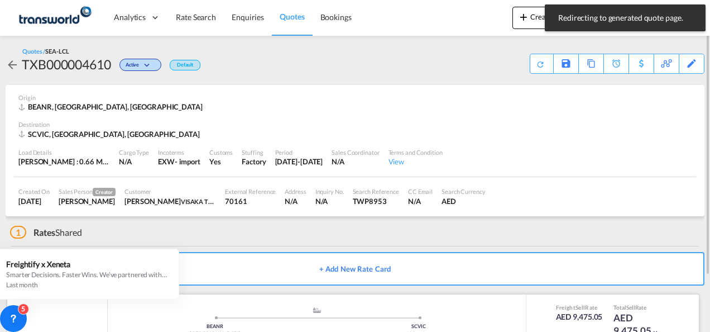
scroll to position [68, 0]
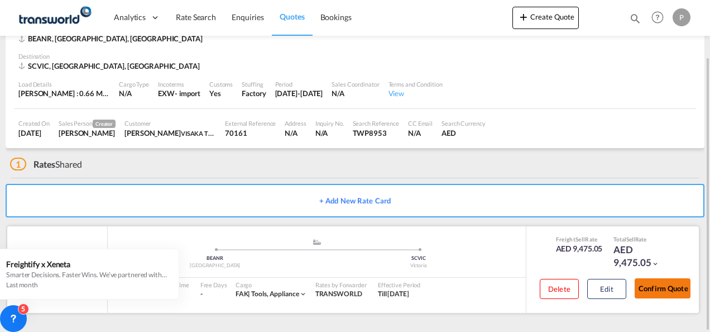
click at [663, 288] on button "Confirm Quote" at bounding box center [663, 288] width 56 height 20
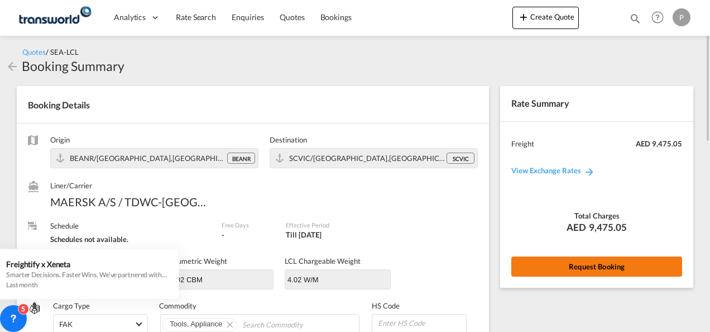
click at [603, 265] on button "Request Booking" at bounding box center [596, 266] width 171 height 20
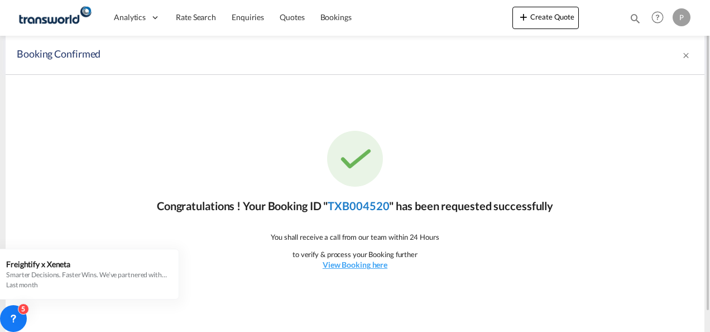
click at [365, 207] on link "TXB004520" at bounding box center [358, 205] width 61 height 13
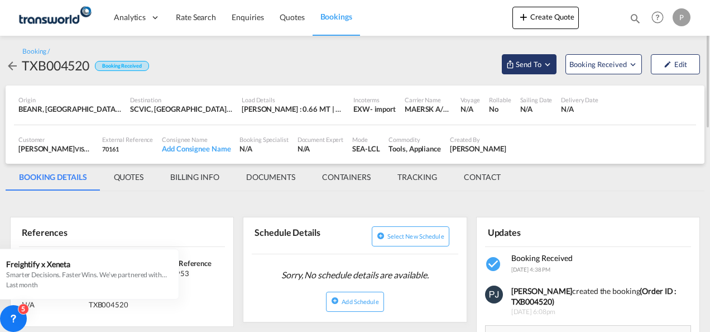
click at [546, 64] on md-icon "Open demo menu" at bounding box center [547, 64] width 10 height 10
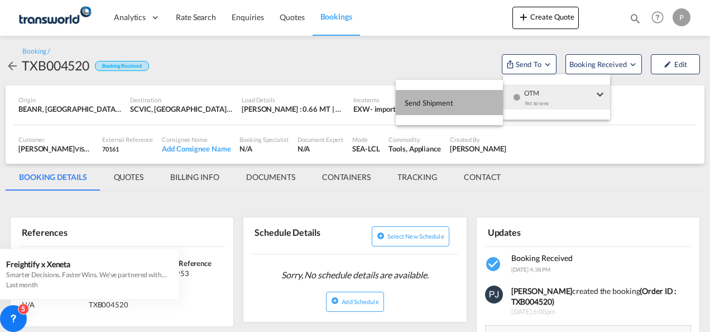
click at [434, 106] on span "Send Shipment" at bounding box center [429, 103] width 49 height 18
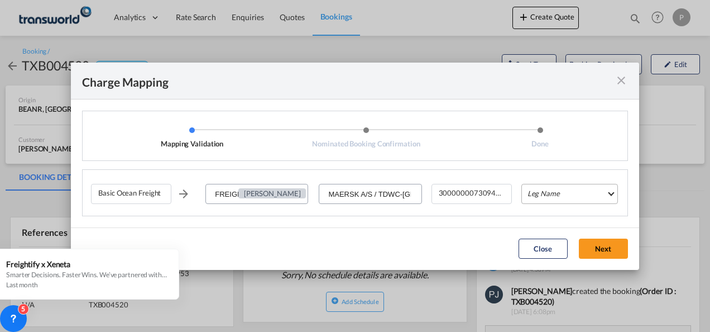
click at [554, 192] on md-select "Leg Name HANDLING ORIGIN VESSEL HANDLING DESTINATION OTHERS TL PICK UP CUSTOMS …" at bounding box center [569, 194] width 97 height 20
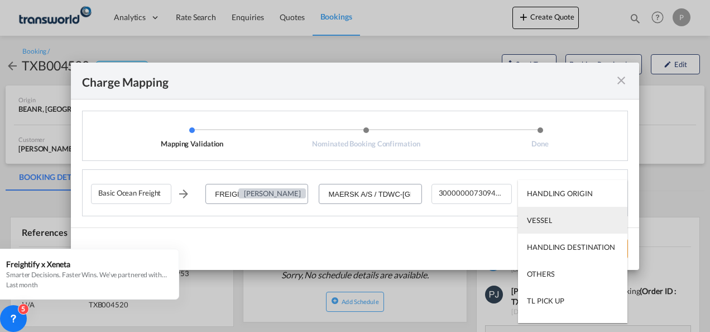
click at [547, 221] on div "VESSEL" at bounding box center [539, 220] width 25 height 10
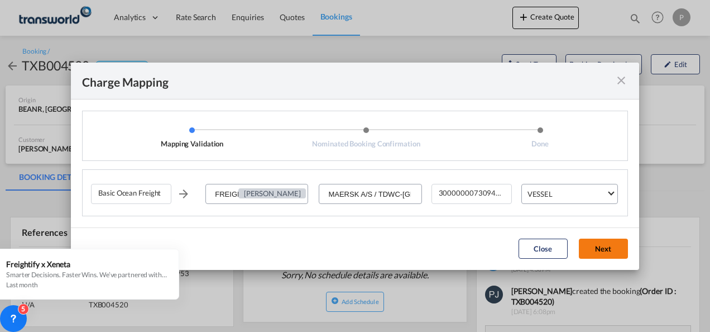
click at [599, 246] on button "Next" at bounding box center [603, 248] width 49 height 20
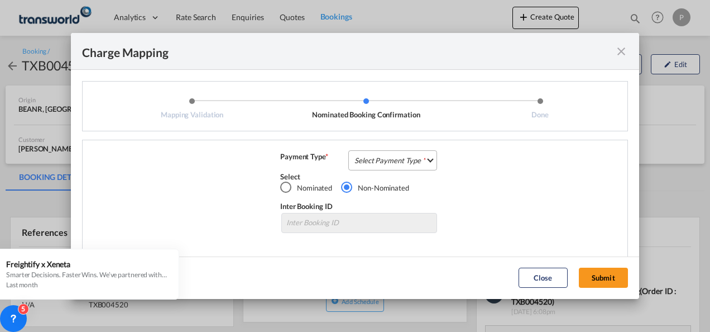
click at [365, 160] on md-select "Select Payment Type COLLECT PREPAID" at bounding box center [392, 160] width 89 height 20
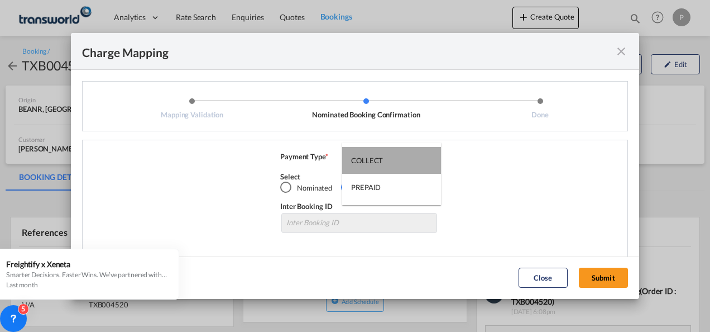
click at [373, 159] on div "COLLECT" at bounding box center [367, 160] width 32 height 10
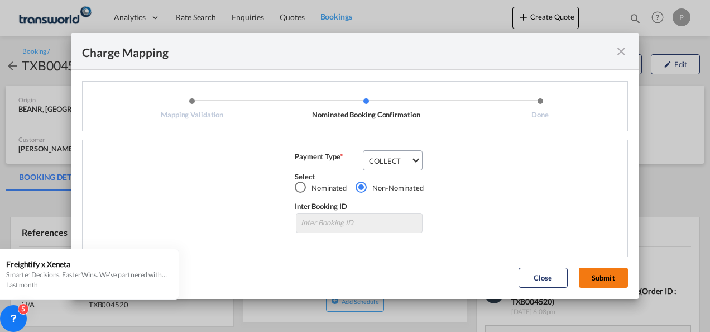
click at [603, 276] on button "Submit" at bounding box center [603, 277] width 49 height 20
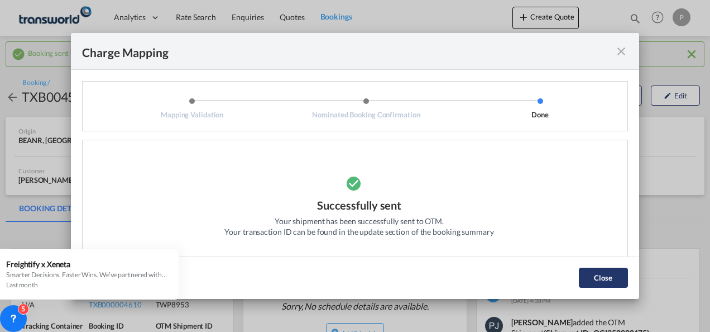
click at [601, 273] on button "Close" at bounding box center [603, 277] width 49 height 20
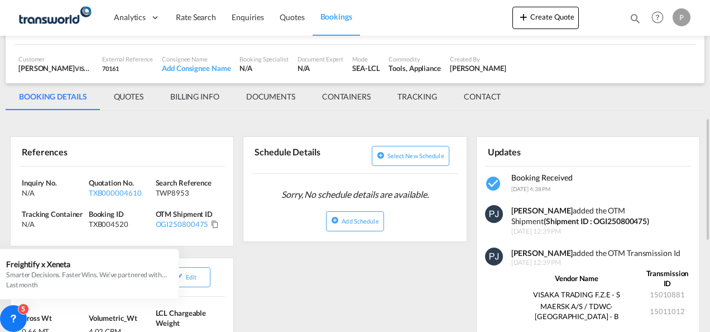
scroll to position [167, 0]
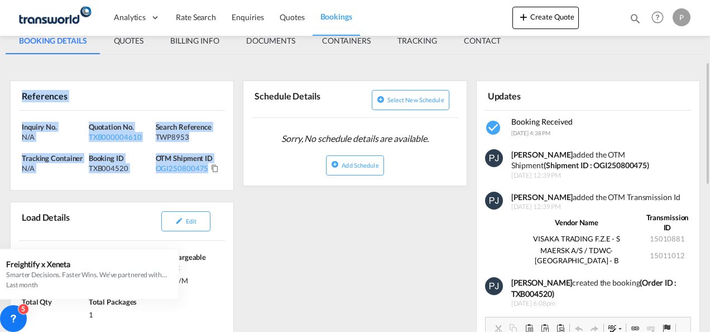
drag, startPoint x: 22, startPoint y: 94, endPoint x: 208, endPoint y: 167, distance: 199.7
click at [208, 167] on div "References Inquiry No. N/A Quotation No. TXB000004610 Search Reference TWP8953 …" at bounding box center [122, 135] width 224 height 110
copy div "References Inquiry No. N/A Quotation No. TXB000004610 Search Reference TWP8953 …"
